Goal: Use online tool/utility

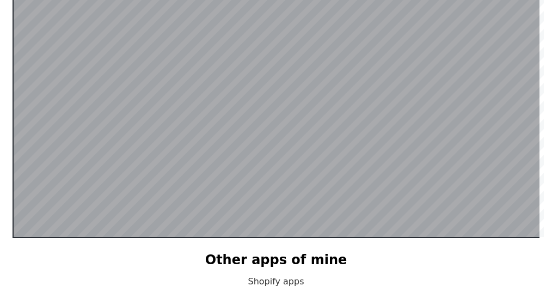
scroll to position [212, 0]
